Goal: Task Accomplishment & Management: Manage account settings

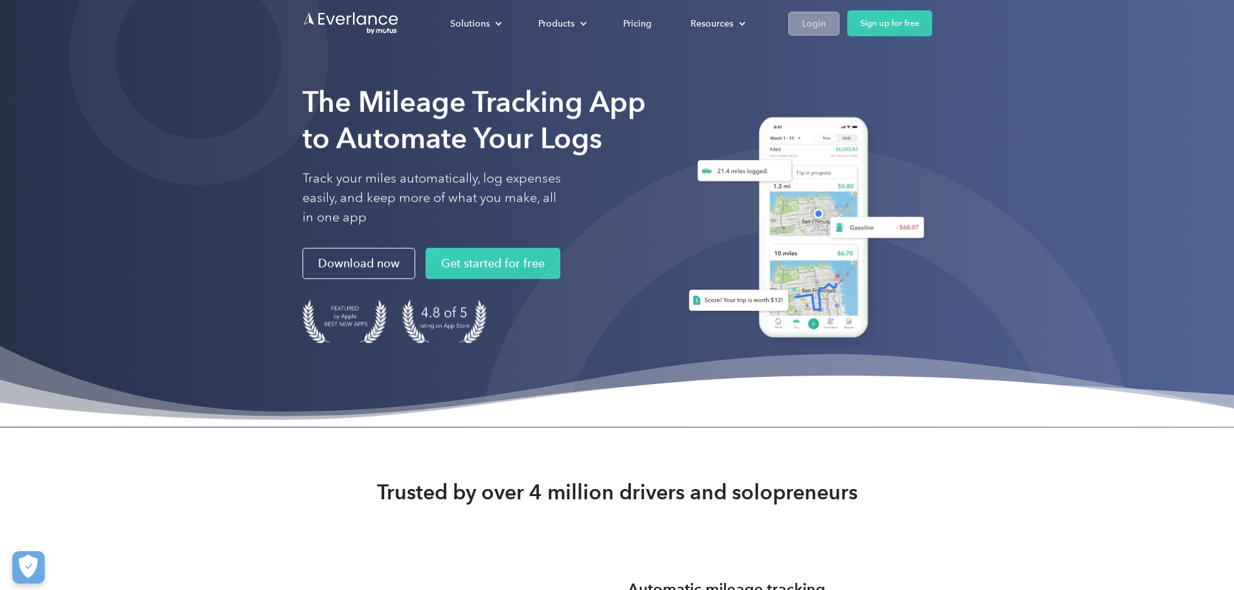
click at [840, 30] on link "Login" at bounding box center [814, 24] width 51 height 24
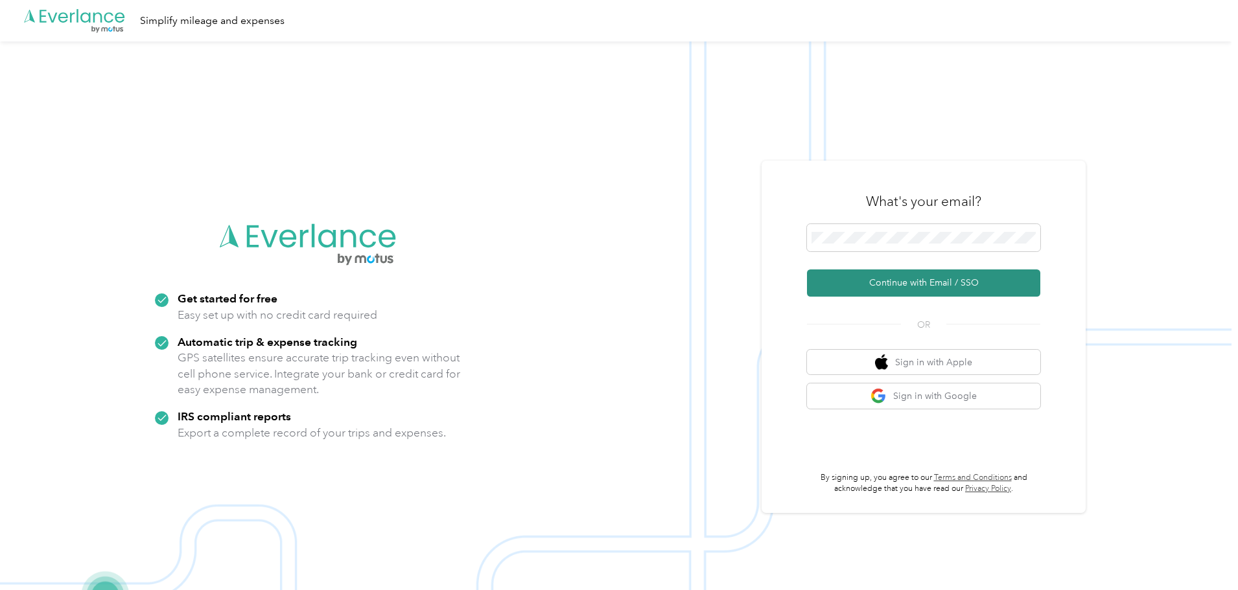
click at [916, 281] on button "Continue with Email / SSO" at bounding box center [923, 283] width 233 height 27
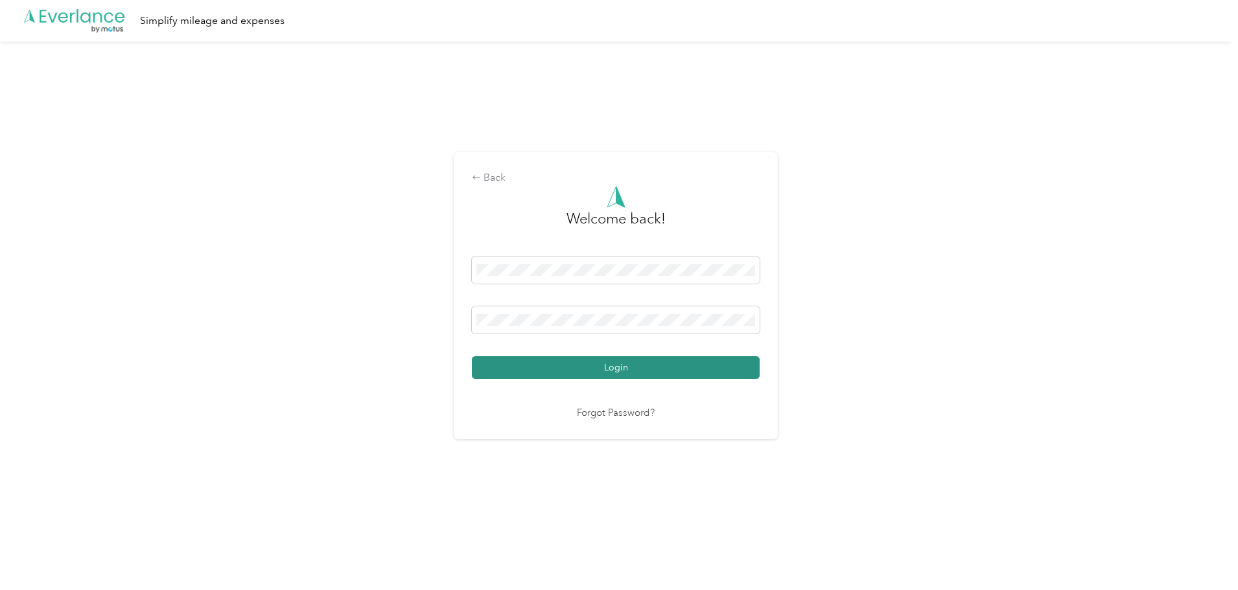
click at [603, 364] on button "Login" at bounding box center [616, 367] width 288 height 23
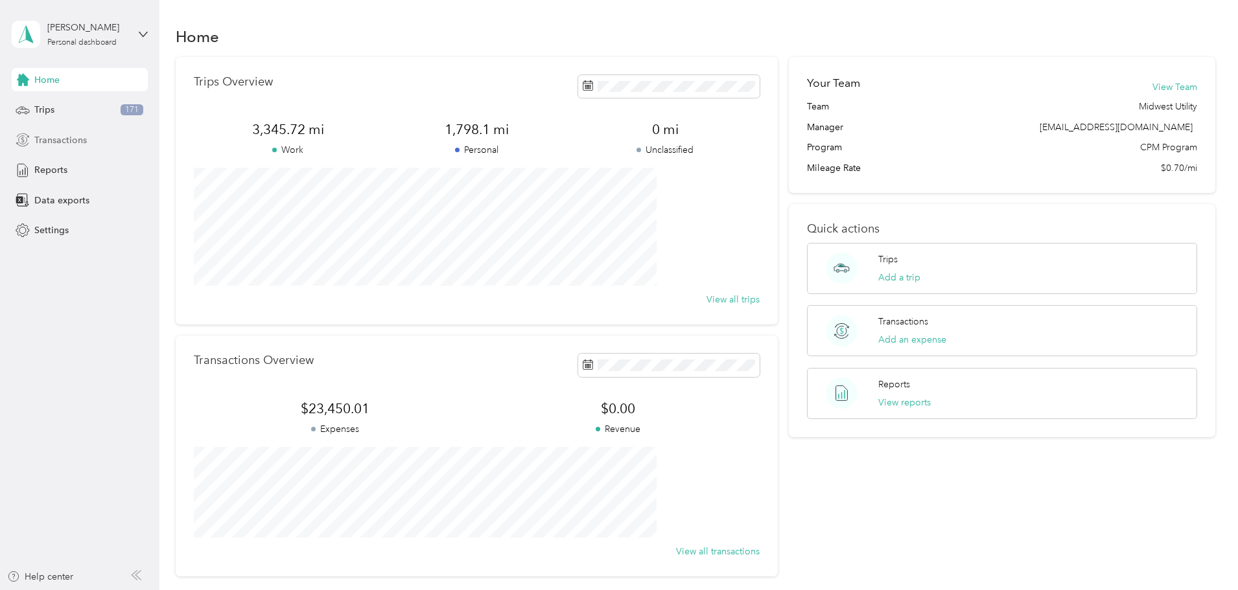
click at [86, 138] on span "Transactions" at bounding box center [60, 140] width 52 height 14
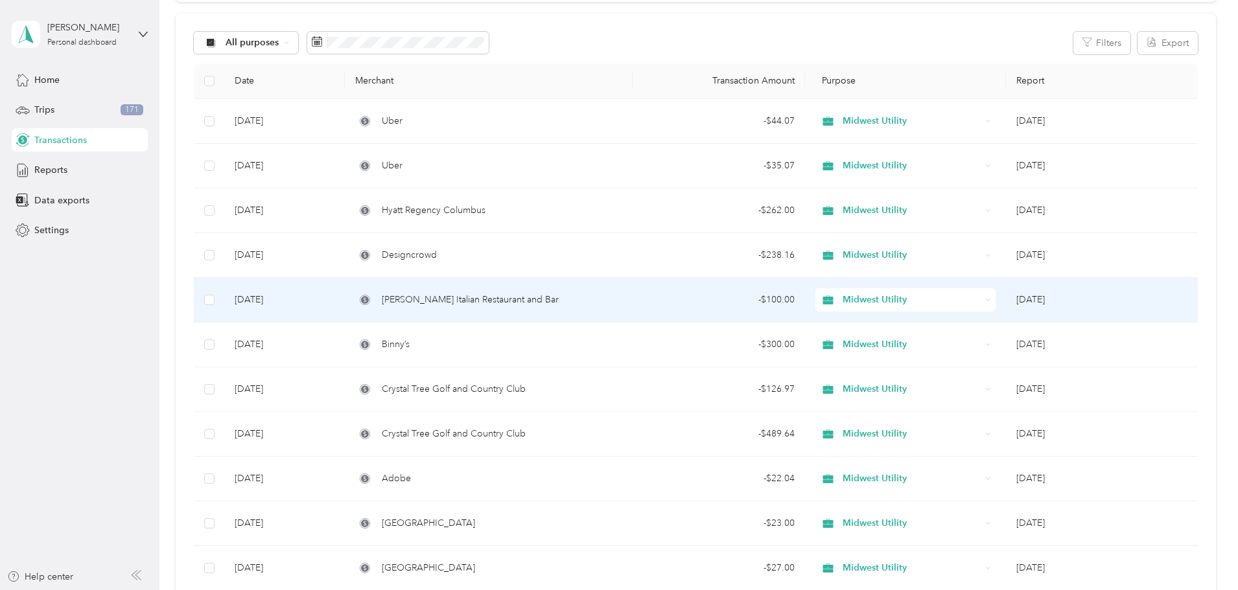
scroll to position [65, 0]
